Goal: Obtain resource: Obtain resource

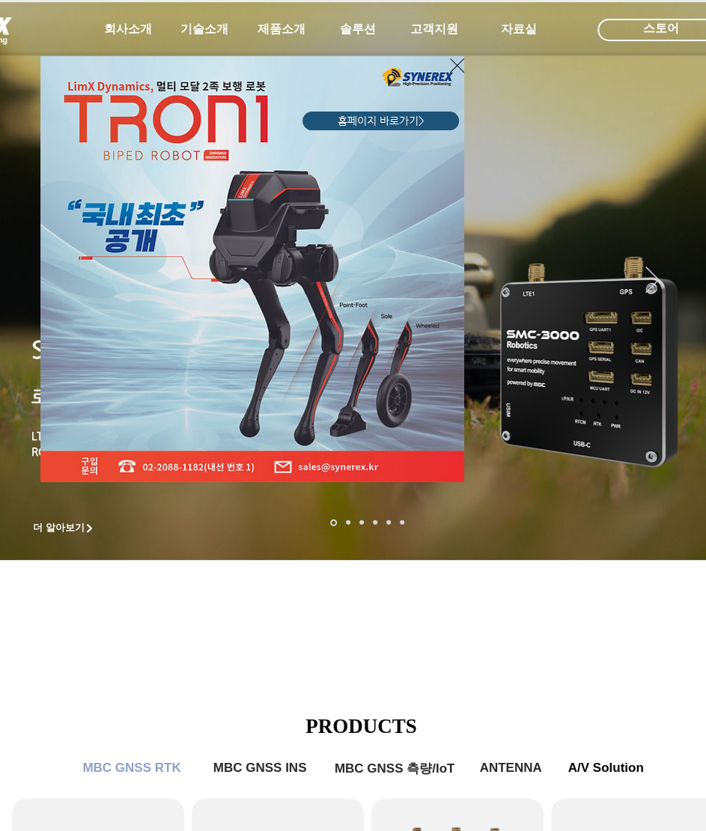
click at [275, 41] on div "LimX Dinamics" at bounding box center [181, 254] width 288 height 452
click at [281, 25] on div "LimX Dinamics" at bounding box center [353, 415] width 706 height 831
click at [281, 30] on div "LimX Dinamics" at bounding box center [181, 254] width 288 height 452
click at [457, 64] on icon "사이트로 돌아가기" at bounding box center [457, 65] width 14 height 14
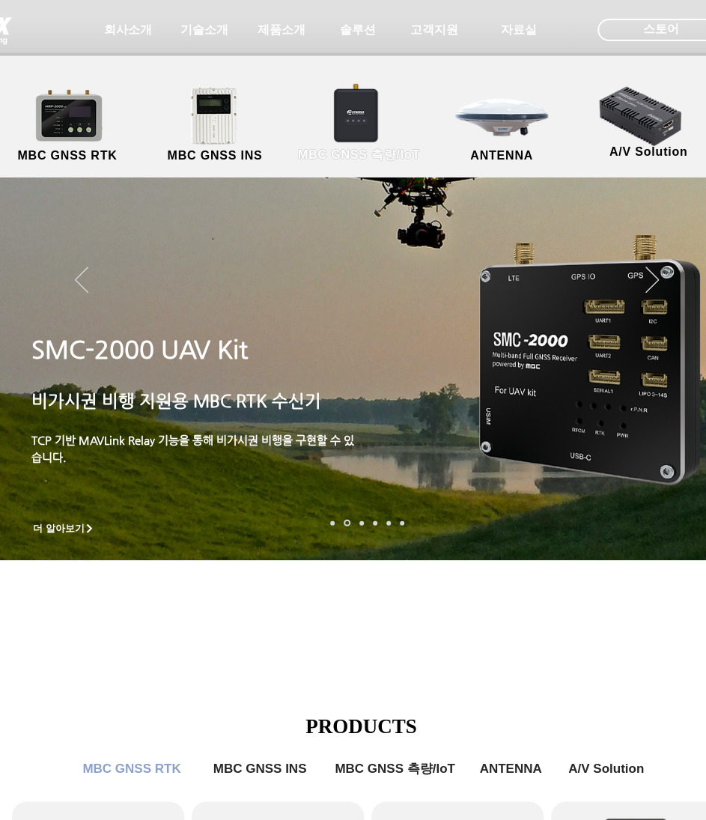
click at [353, 103] on link "MBC GNSS 측량/IoT" at bounding box center [359, 125] width 146 height 79
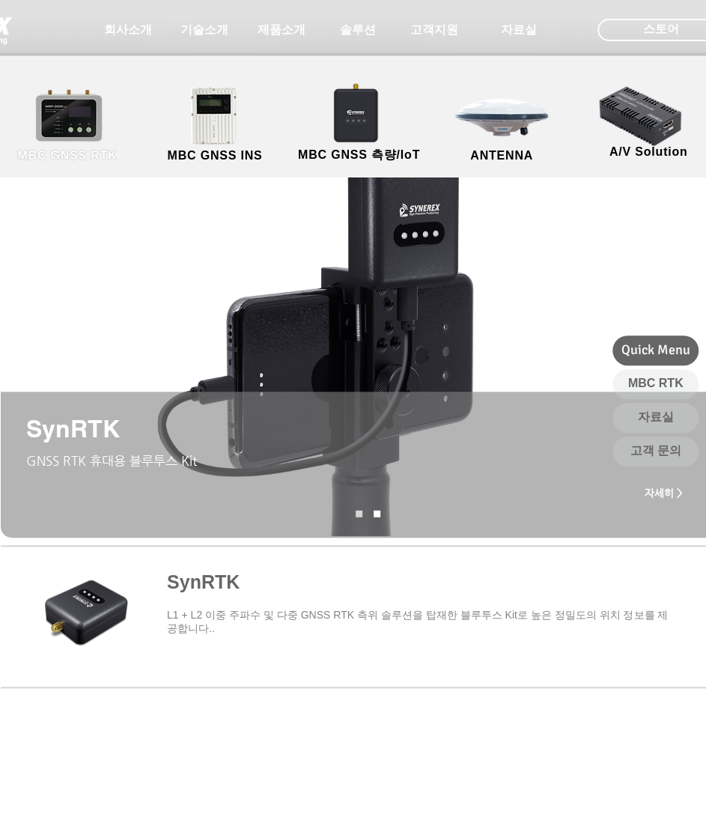
click at [93, 132] on link "MBC GNSS RTK" at bounding box center [67, 125] width 135 height 79
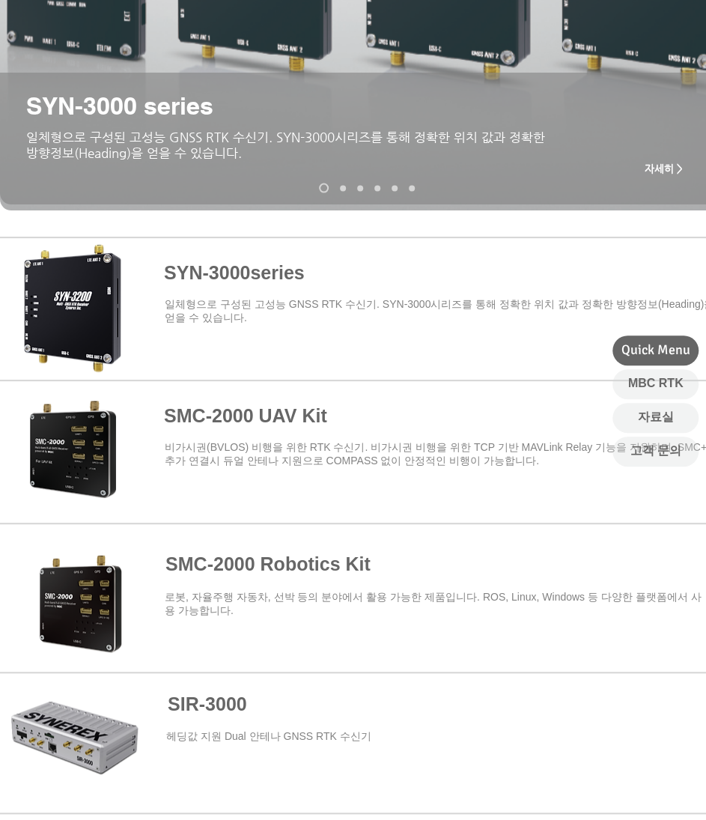
scroll to position [374, 0]
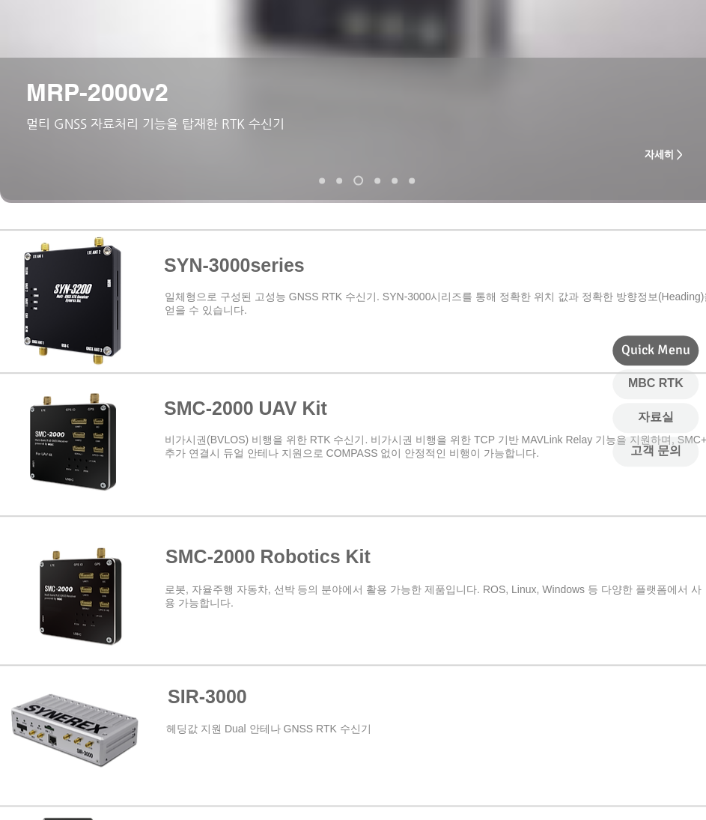
click at [121, 597] on span at bounding box center [367, 584] width 734 height 131
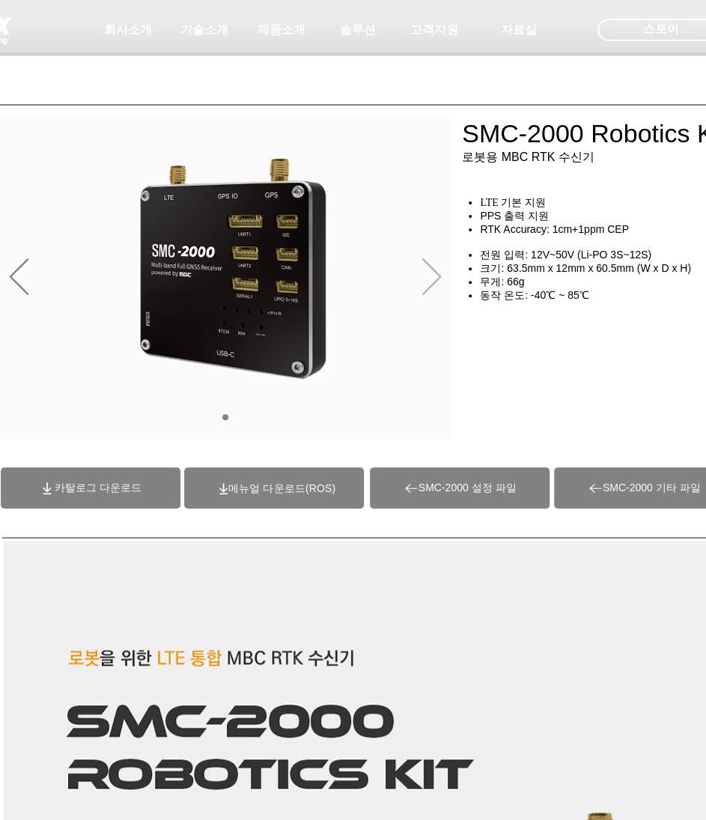
click at [437, 276] on icon "다음" at bounding box center [431, 276] width 19 height 37
click at [436, 272] on icon "다음" at bounding box center [431, 276] width 19 height 36
click at [278, 489] on span "(ROS)메뉴얼 다운로드" at bounding box center [281, 488] width 107 height 12
click at [118, 496] on span "카탈로그 다운로드" at bounding box center [91, 487] width 180 height 41
click at [451, 484] on span "SMC-2000 설정 파일" at bounding box center [467, 487] width 98 height 13
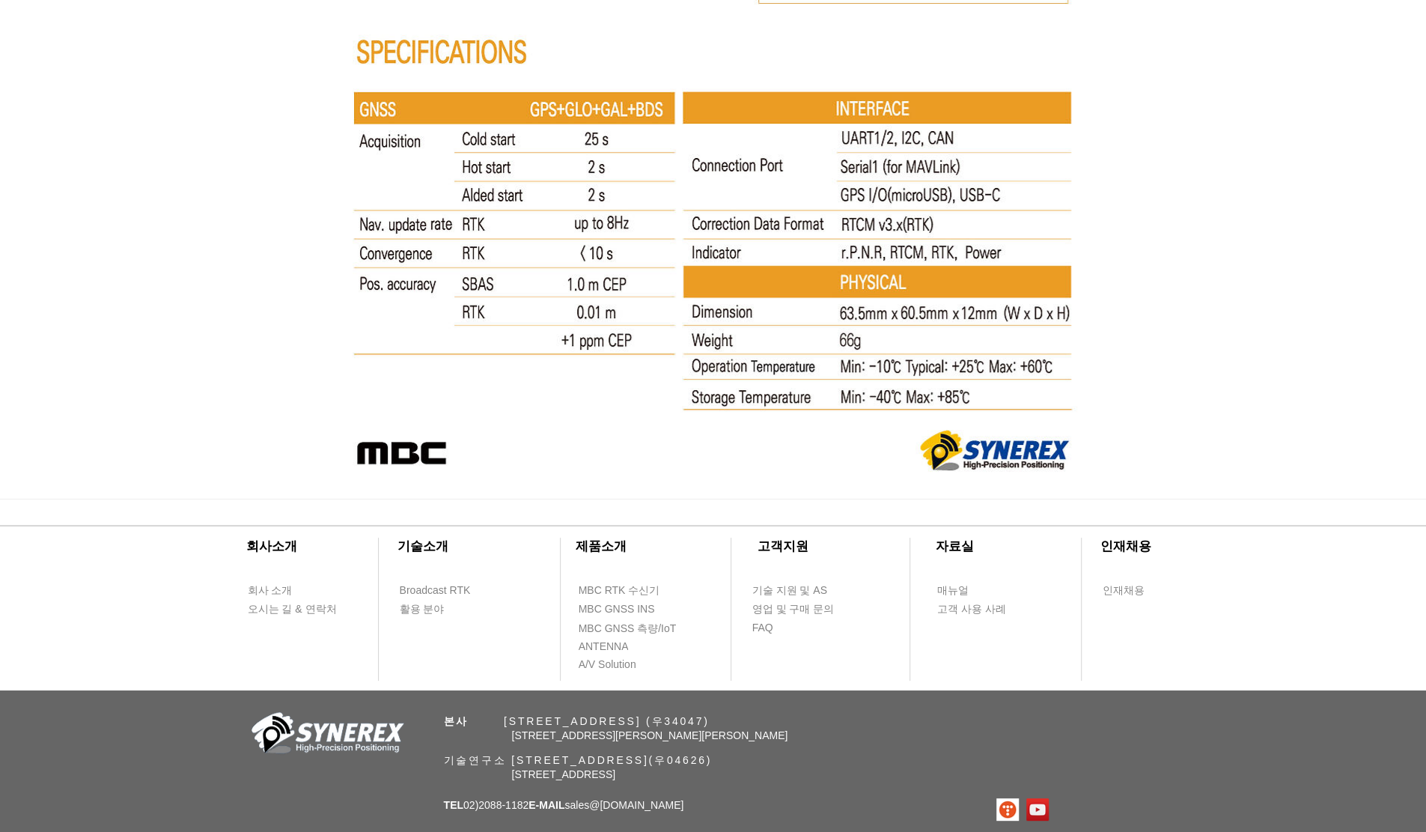
scroll to position [8040, 0]
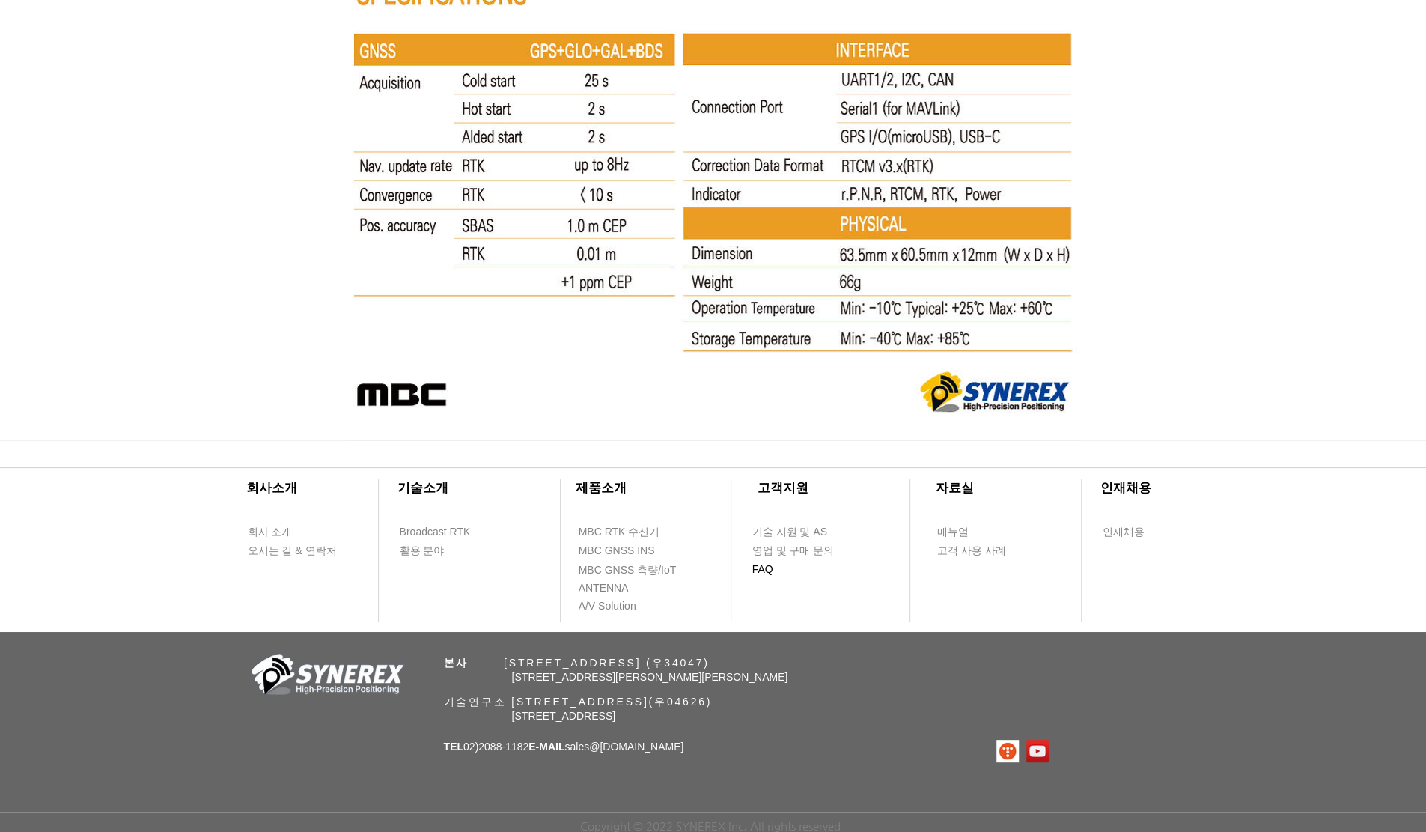
click at [705, 565] on span "FAQ" at bounding box center [762, 569] width 21 height 15
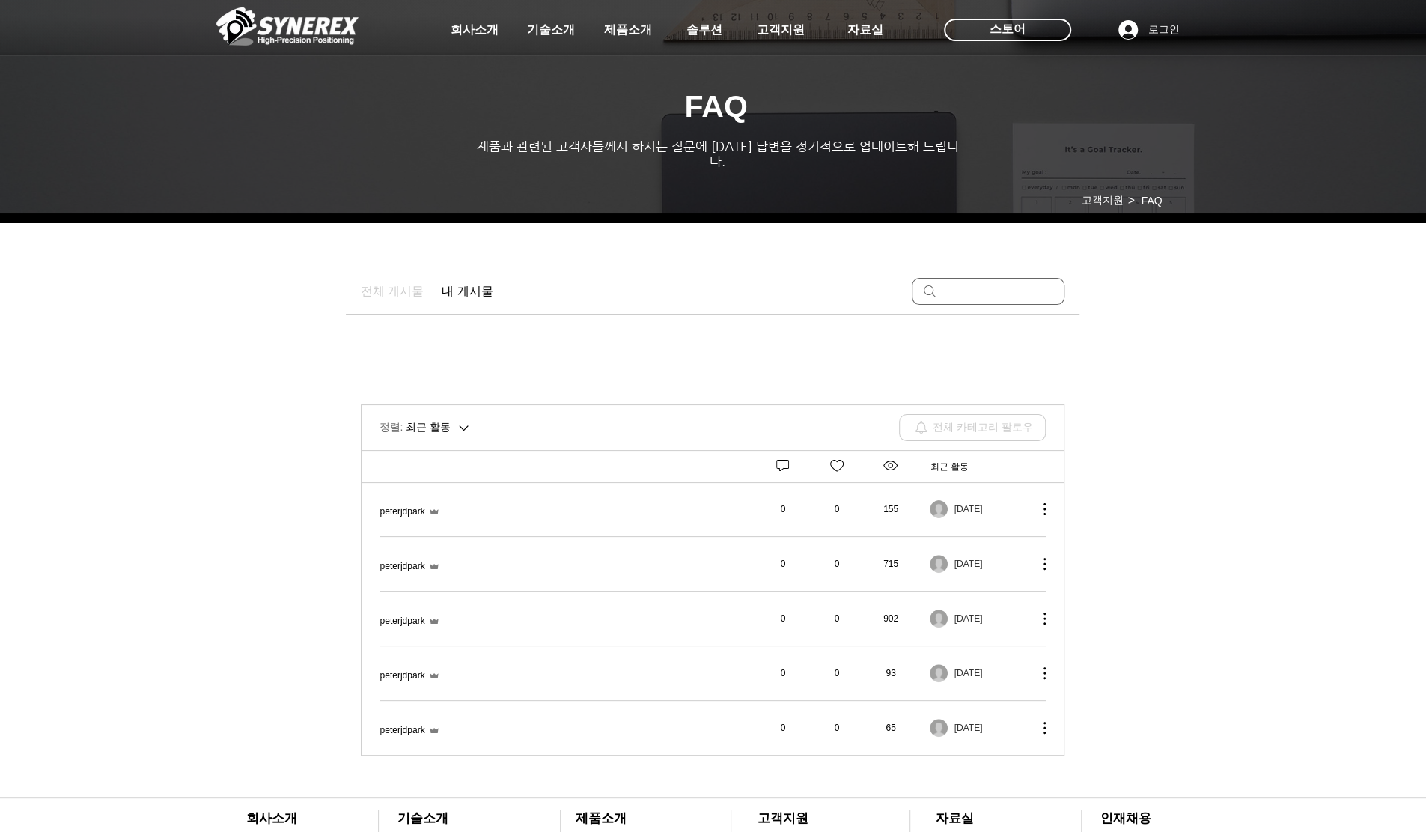
click at [380, 557] on span "TM경위도 변환" at bounding box center [380, 557] width 0 height 0
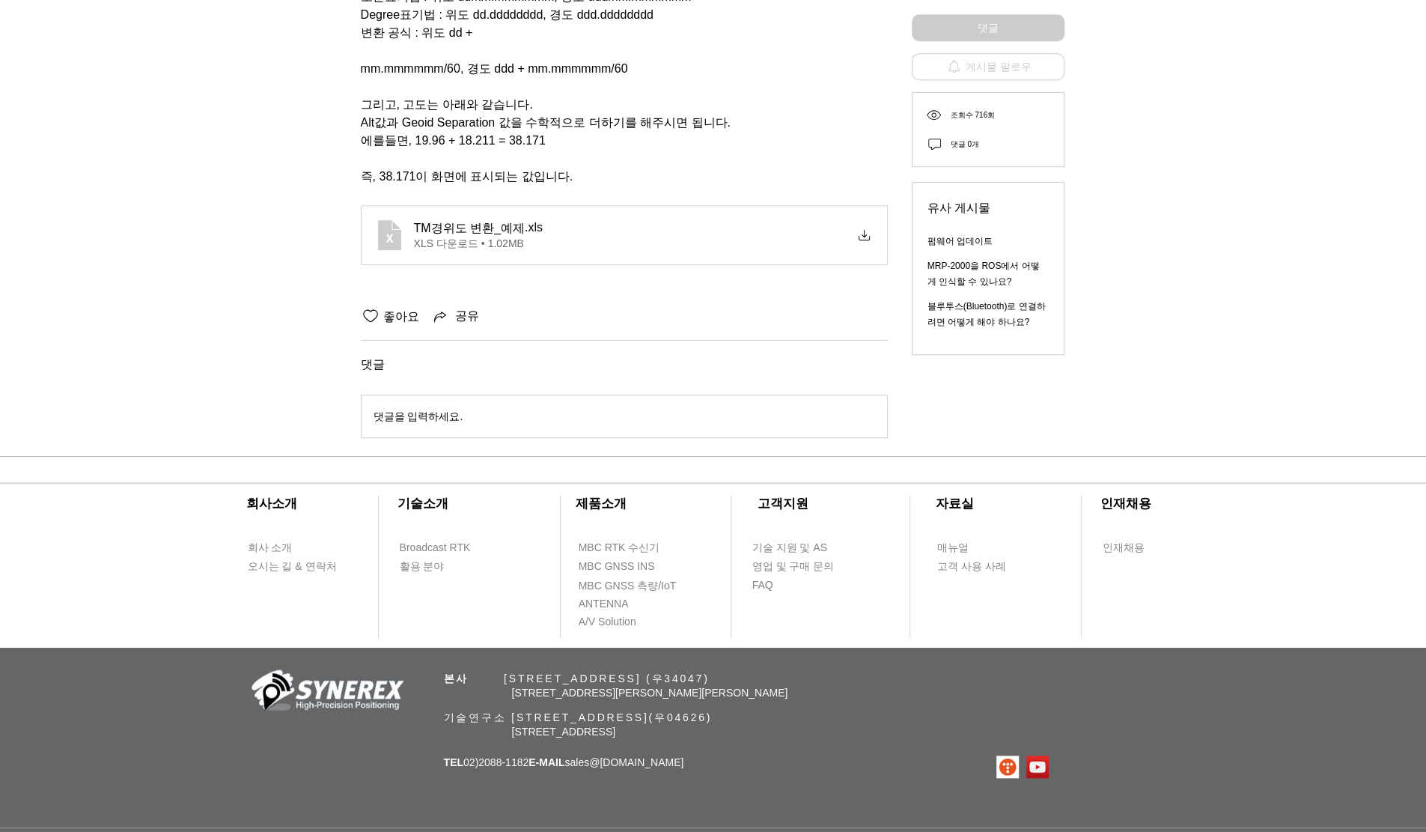
scroll to position [225, 0]
